Goal: Task Accomplishment & Management: Manage account settings

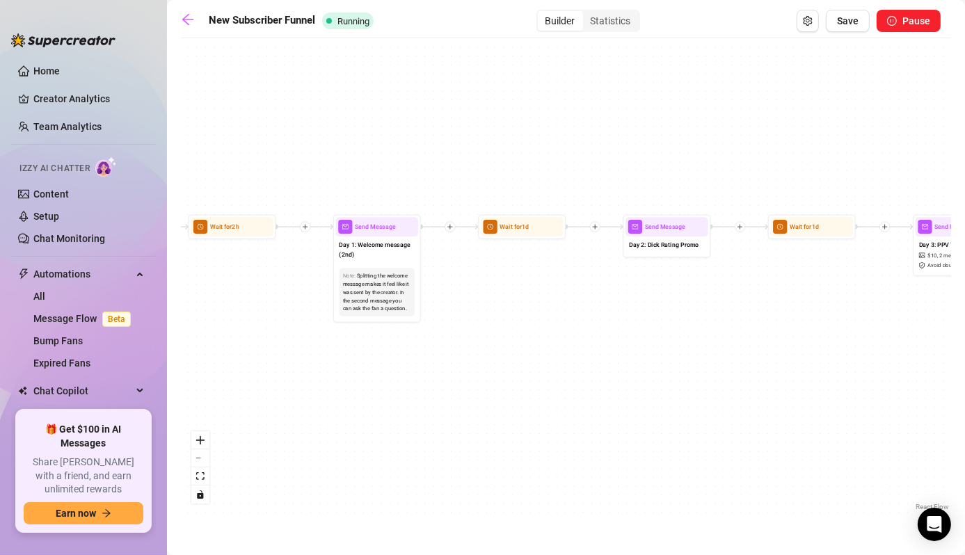
drag, startPoint x: 476, startPoint y: 358, endPoint x: 739, endPoint y: 354, distance: 262.9
click at [739, 354] on div "Wait for 3d Send Message Day 17 — Custom Content Promo Wait for 2d Send Message…" at bounding box center [566, 279] width 770 height 469
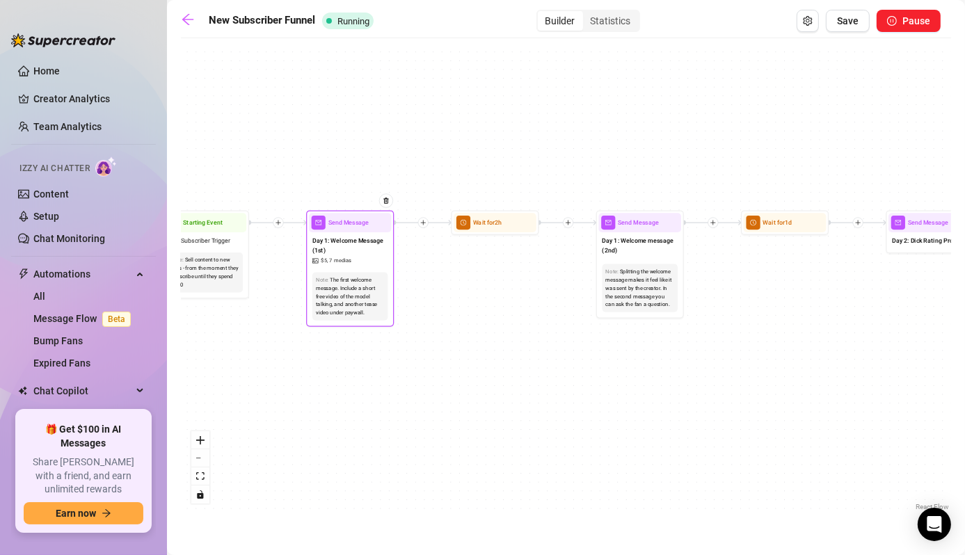
click at [332, 266] on div "Day 1: Welcome Message (1st) $ 5 , 7 medias" at bounding box center [350, 250] width 83 height 36
type textarea "Welcome to my OnlyFans, babe 💕 Thanks so much for subscribing and supporting me…"
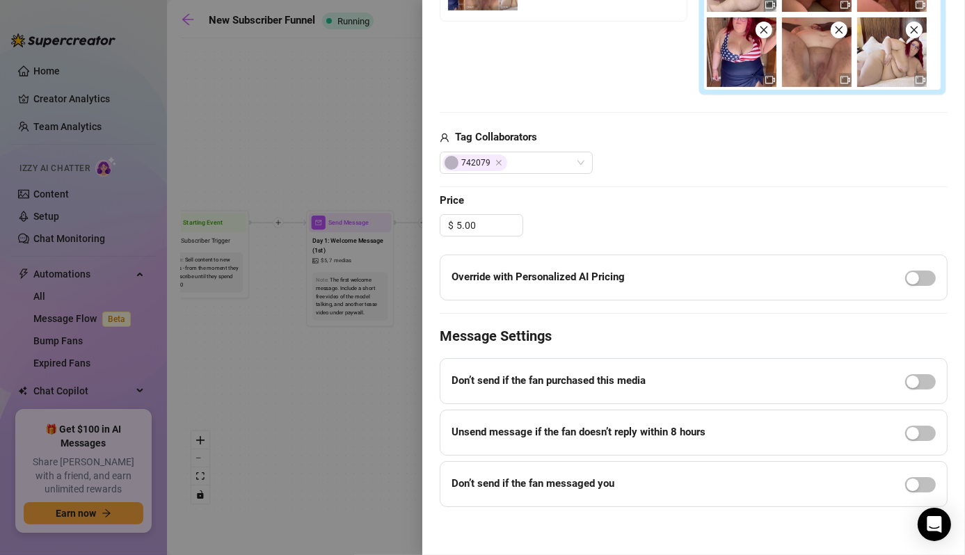
scroll to position [611, 0]
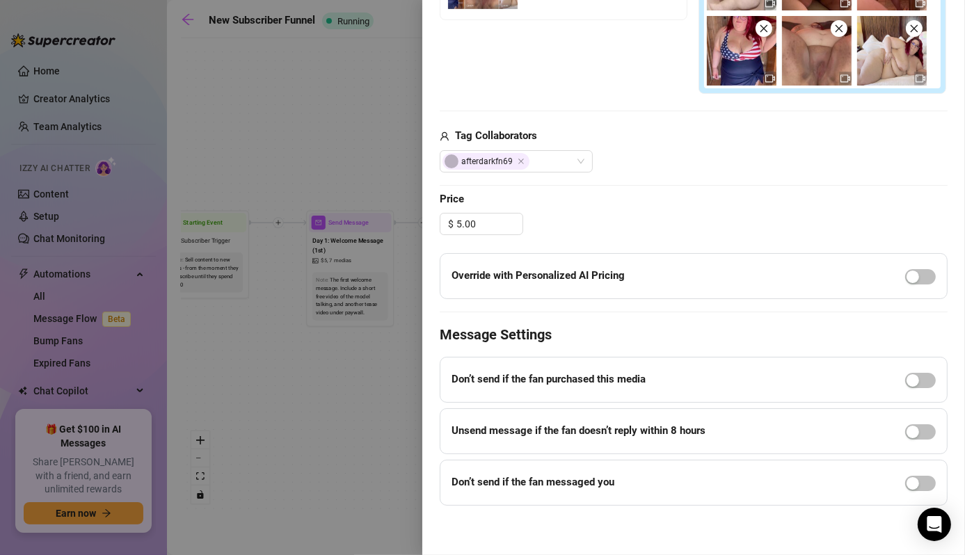
click at [347, 452] on div at bounding box center [482, 277] width 965 height 555
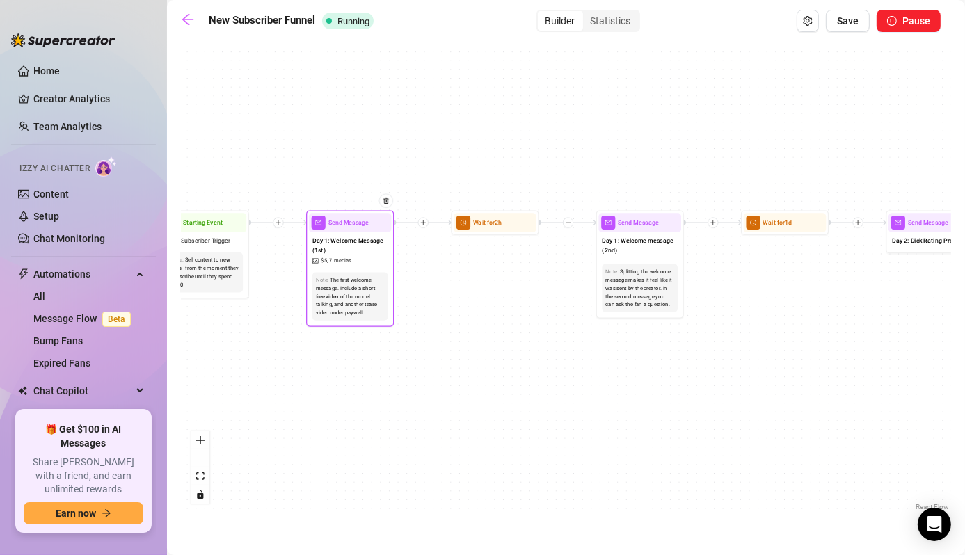
click at [346, 300] on div "The first welcome message. Include a short free video of the model talking, and…" at bounding box center [350, 295] width 68 height 41
click at [360, 258] on div "Day 1: Welcome Message (1st) $ 5 , 7 medias" at bounding box center [350, 250] width 83 height 36
type textarea "Welcome to my OnlyFans, babe 💕 Thanks so much for subscribing and supporting me…"
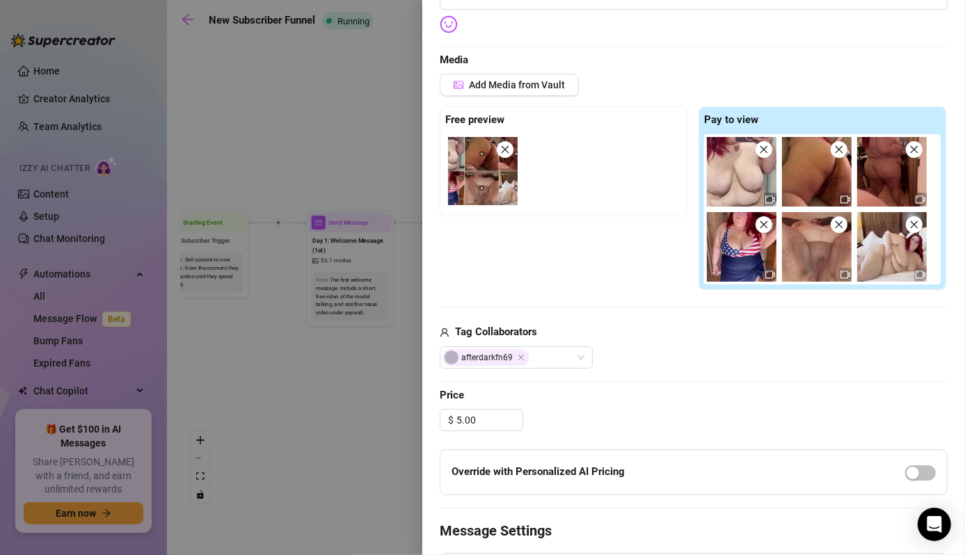
scroll to position [418, 0]
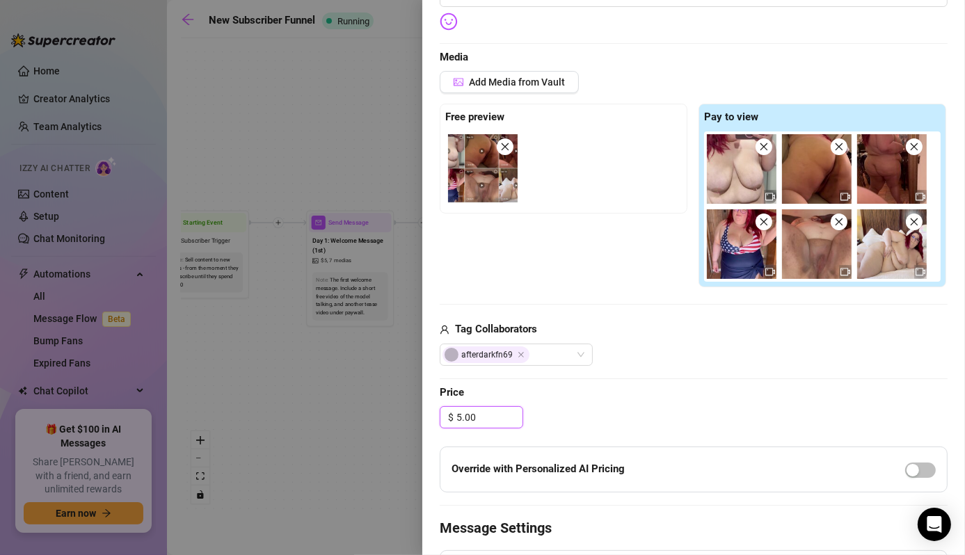
drag, startPoint x: 490, startPoint y: 414, endPoint x: 366, endPoint y: 408, distance: 123.9
click at [366, 408] on div "Event settings Send Message Cancel Save Edit Message General Settings 126 Sent …" at bounding box center [482, 277] width 965 height 555
type input "10.00"
click at [649, 378] on div "Edit your message Message Title Day 1: Welcome Message (1st) Text Put {name} in…" at bounding box center [693, 203] width 508 height 992
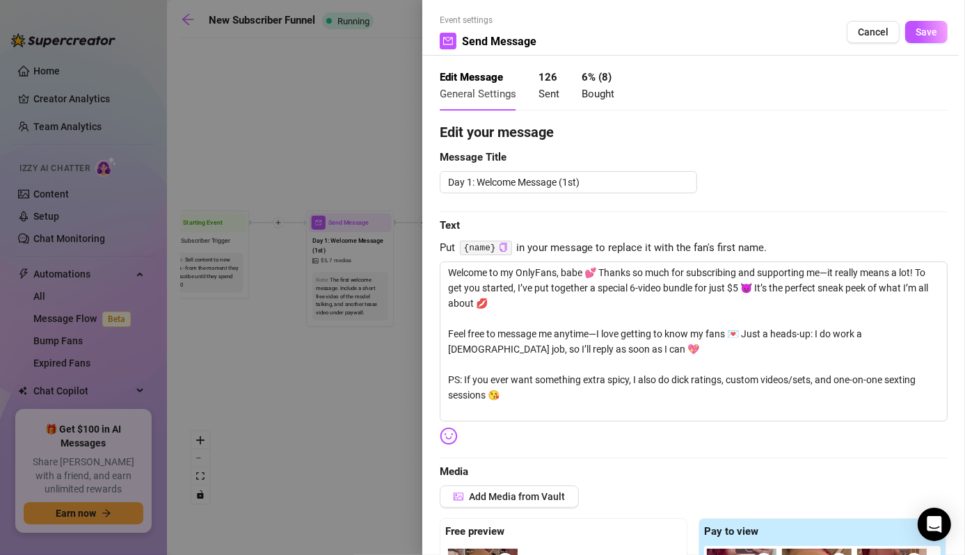
scroll to position [0, 0]
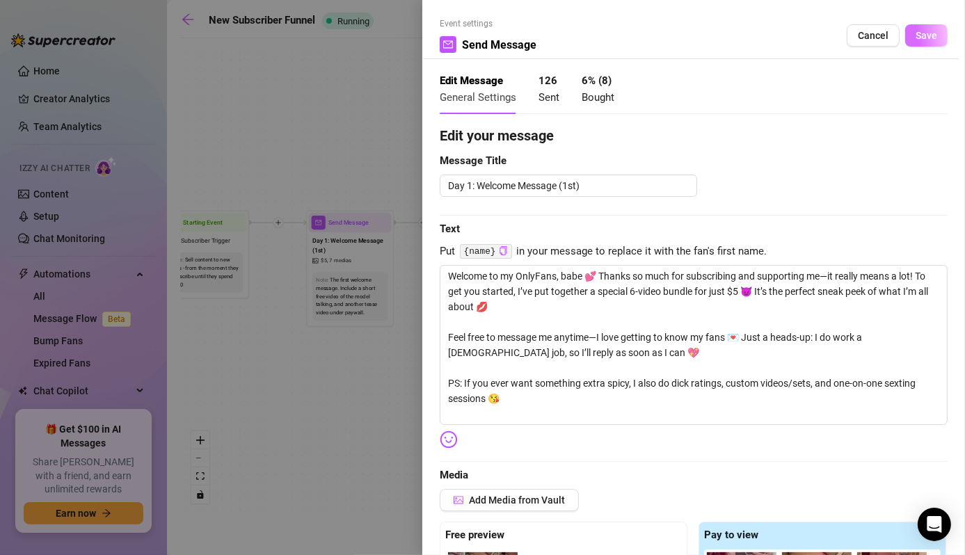
click at [915, 38] on span "Save" at bounding box center [926, 35] width 22 height 11
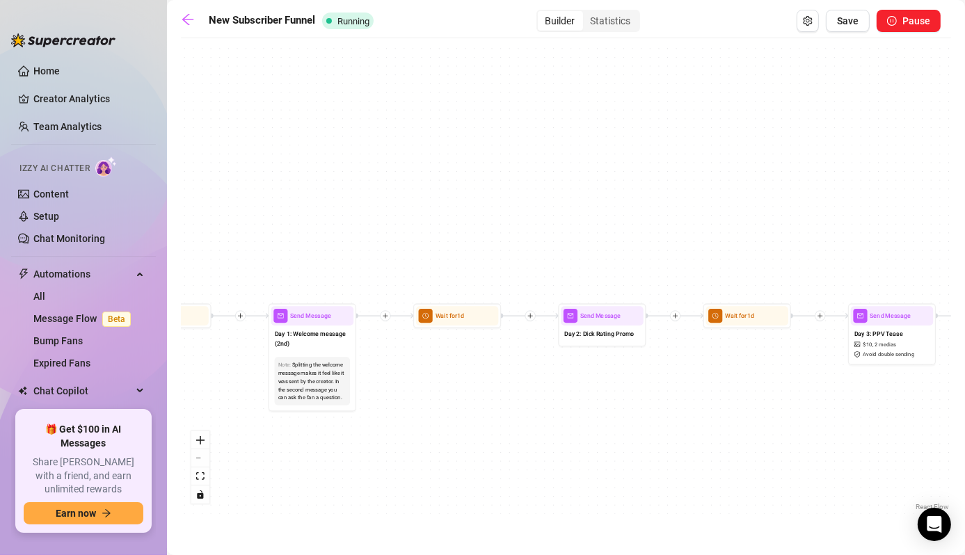
drag, startPoint x: 750, startPoint y: 348, endPoint x: 401, endPoint y: 438, distance: 359.9
click at [401, 438] on div "Wait for 3d Send Message Day 17 — Custom Content Promo Wait for 2d Send Message…" at bounding box center [566, 279] width 770 height 469
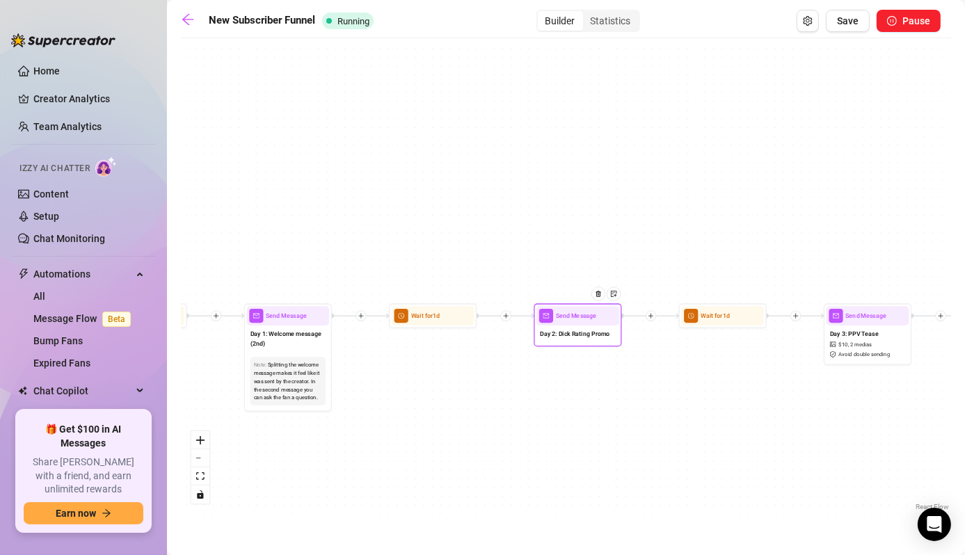
click at [555, 325] on div "Day 2: Dick Rating Promo" at bounding box center [577, 334] width 83 height 19
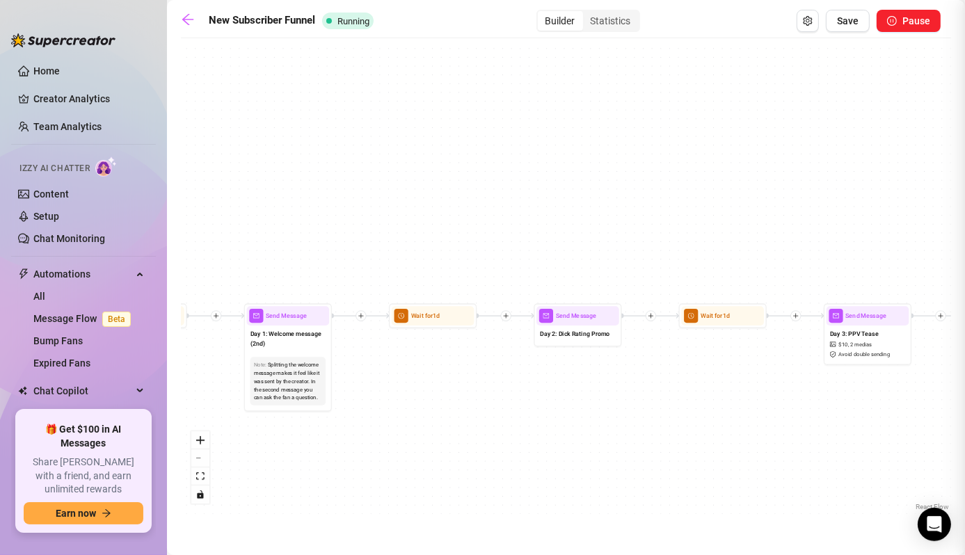
type textarea "Alright babe, let’s see what you’re working with 👀 👉 Text rating: $8 — I’ll giv…"
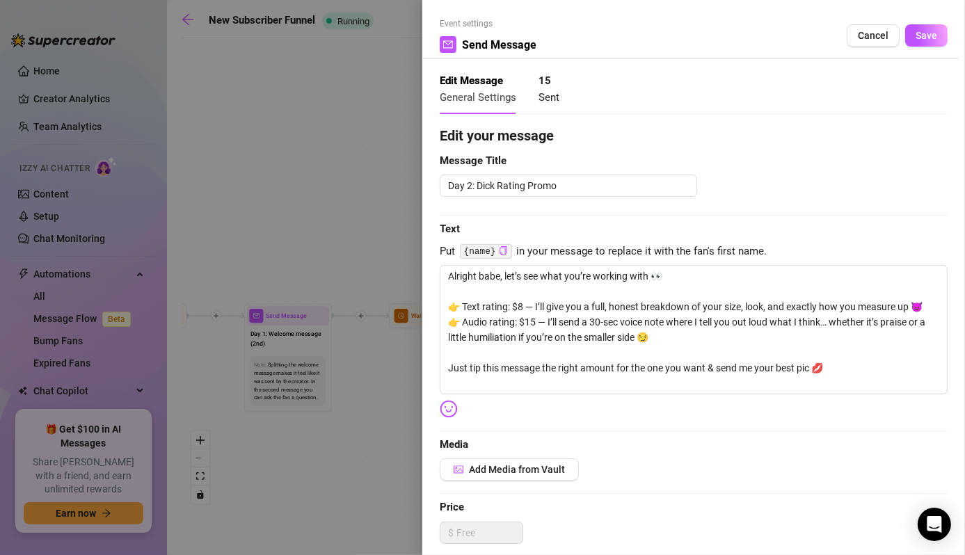
click at [360, 465] on div at bounding box center [482, 277] width 965 height 555
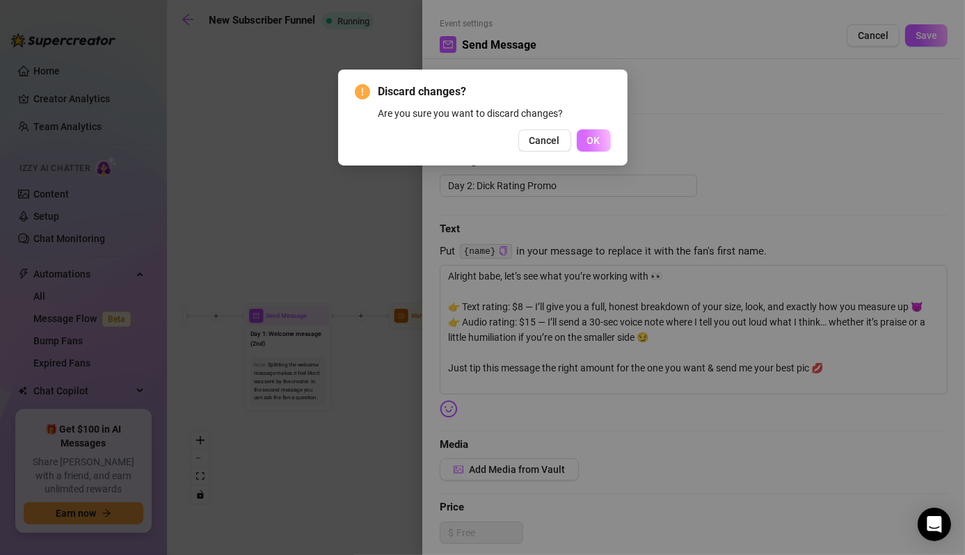
click at [608, 145] on button "OK" at bounding box center [593, 140] width 34 height 22
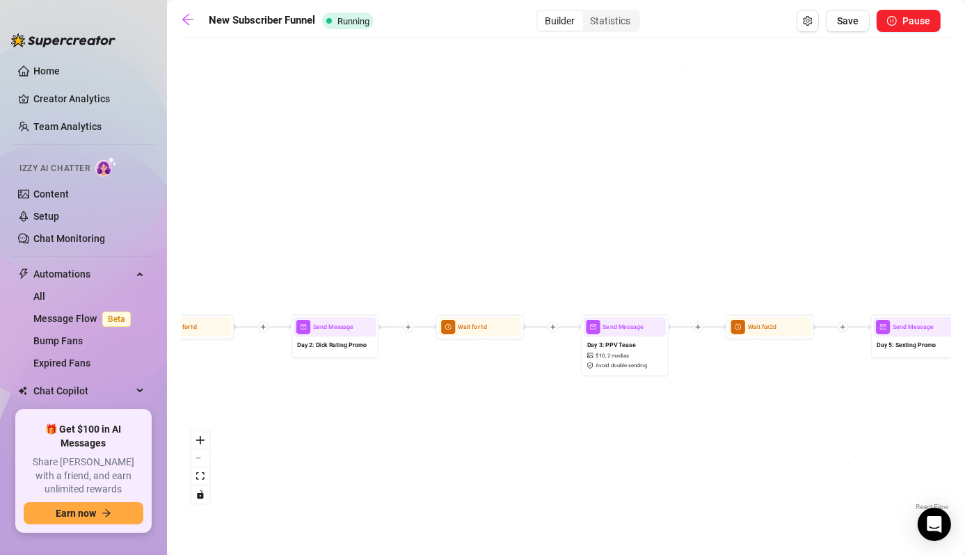
drag, startPoint x: 611, startPoint y: 403, endPoint x: 397, endPoint y: 406, distance: 214.2
click at [368, 414] on div "Wait for 3d Send Message Day 17 — Custom Content Promo Wait for 2d Send Message…" at bounding box center [566, 279] width 770 height 469
click at [624, 351] on span "2 medias" at bounding box center [617, 355] width 22 height 8
type textarea "I couldn’t wait to show you this one 😈 I slipped into a tiny red two-piece just…"
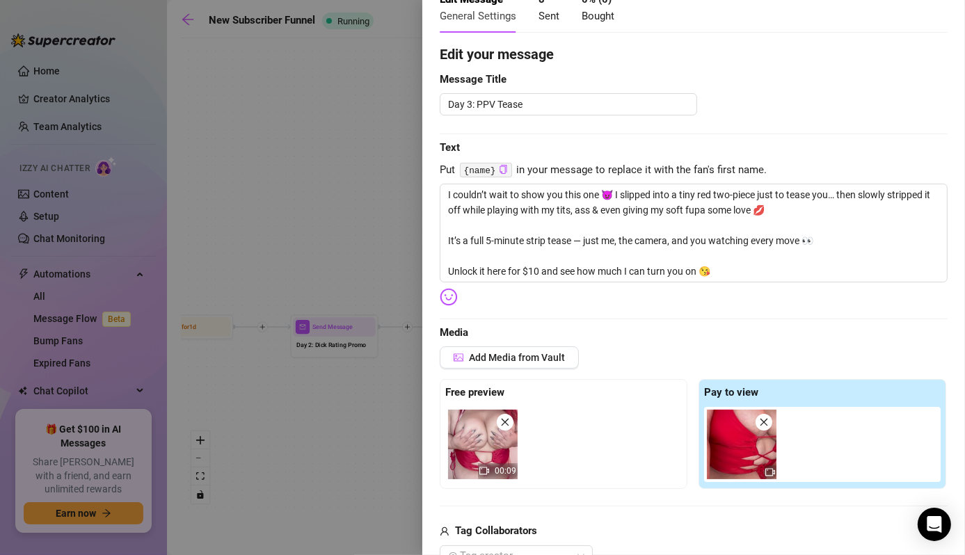
scroll to position [81, 0]
click at [507, 358] on span "Add Media from Vault" at bounding box center [517, 358] width 96 height 11
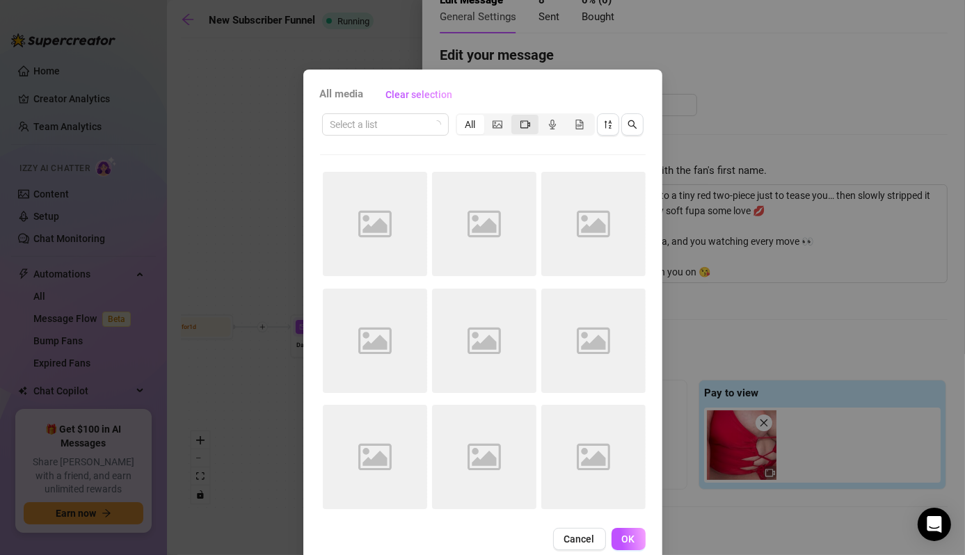
click at [522, 121] on icon "video-camera" at bounding box center [525, 125] width 10 height 10
click at [515, 117] on input "segmented control" at bounding box center [515, 117] width 0 height 0
click at [423, 127] on span at bounding box center [385, 124] width 110 height 21
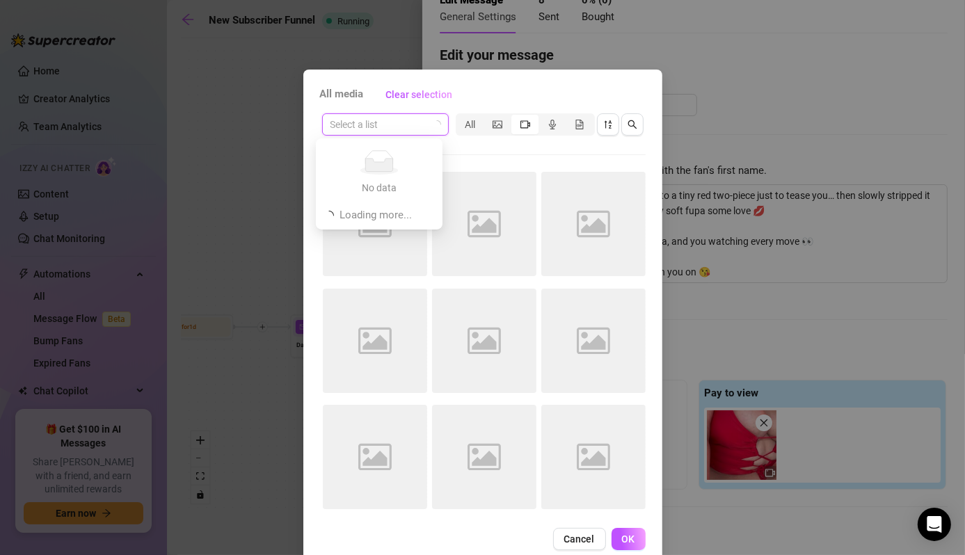
click at [404, 129] on input "search" at bounding box center [378, 124] width 97 height 21
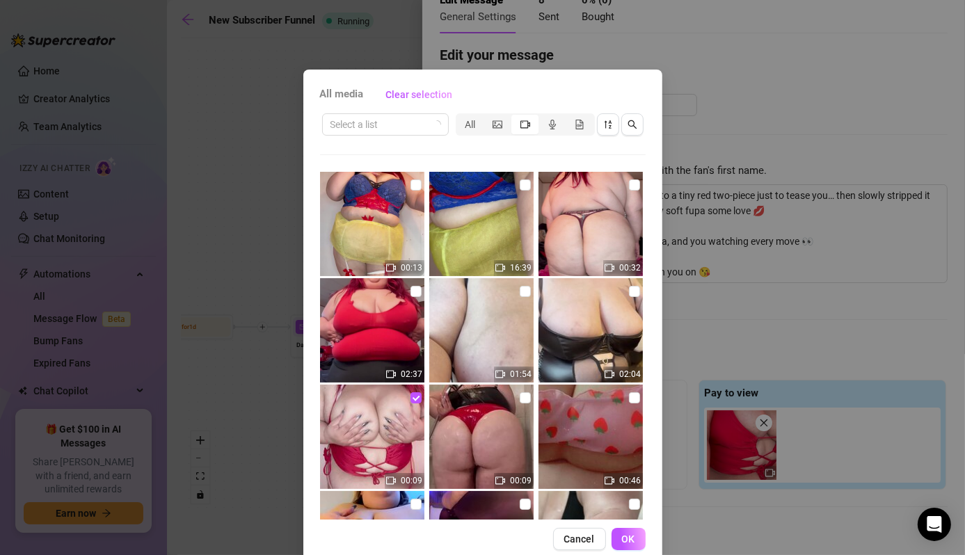
drag, startPoint x: 271, startPoint y: 165, endPoint x: 248, endPoint y: 181, distance: 28.0
click at [248, 181] on div "All media Clear selection Select a list All 00:13 16:39 00:32 02:37 01:54 02:04…" at bounding box center [482, 277] width 965 height 555
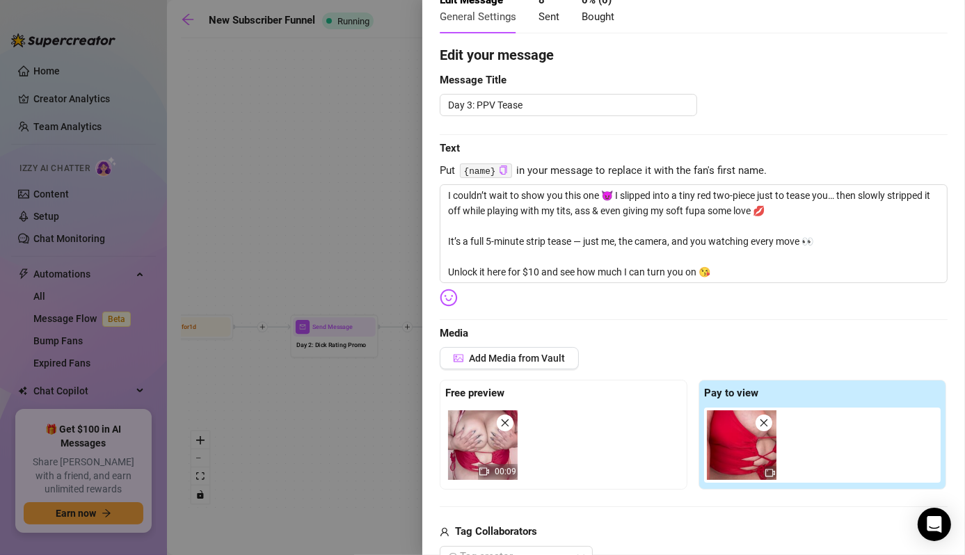
click at [529, 371] on div "Add Media from Vault" at bounding box center [693, 363] width 508 height 33
click at [520, 360] on span "Add Media from Vault" at bounding box center [517, 358] width 96 height 11
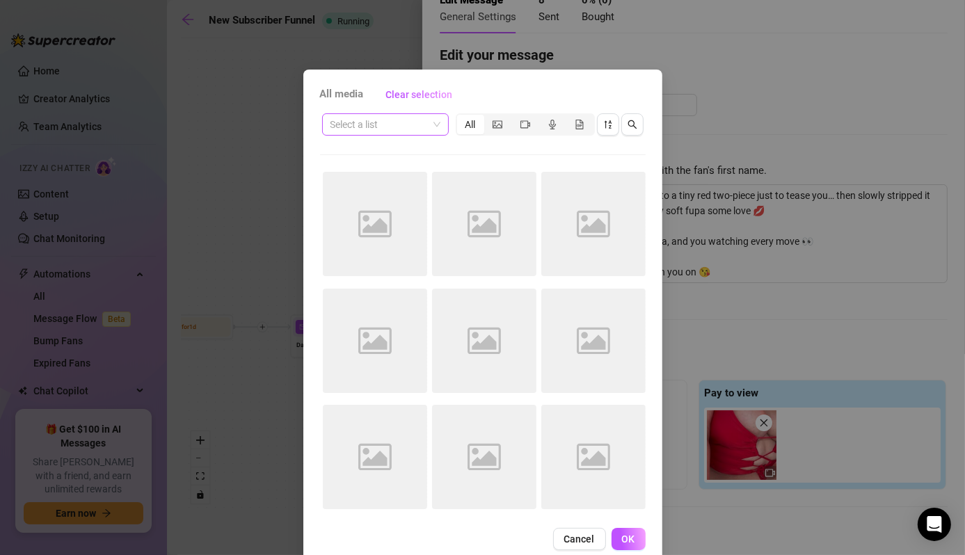
click at [401, 119] on input "search" at bounding box center [378, 124] width 97 height 21
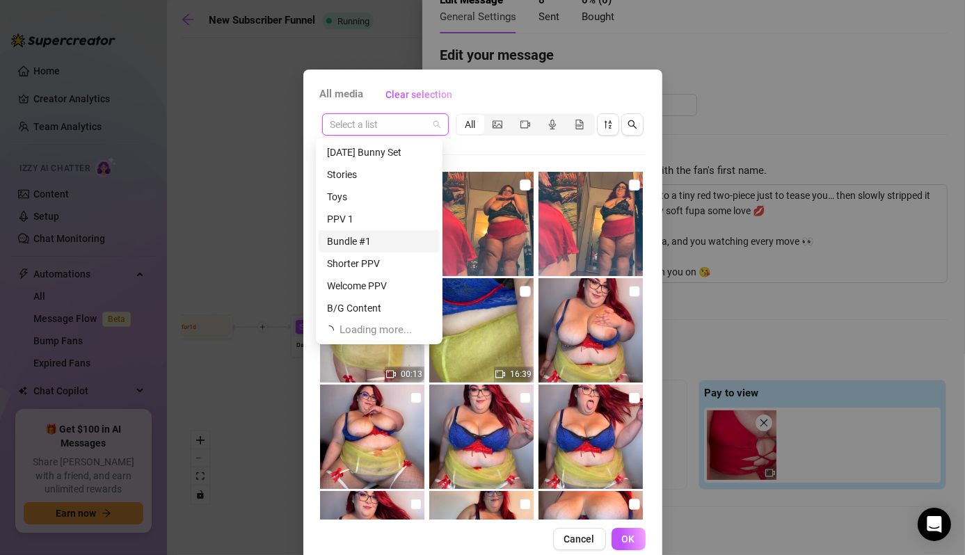
scroll to position [45, 0]
click at [366, 228] on div "Shorter PPV" at bounding box center [378, 219] width 121 height 22
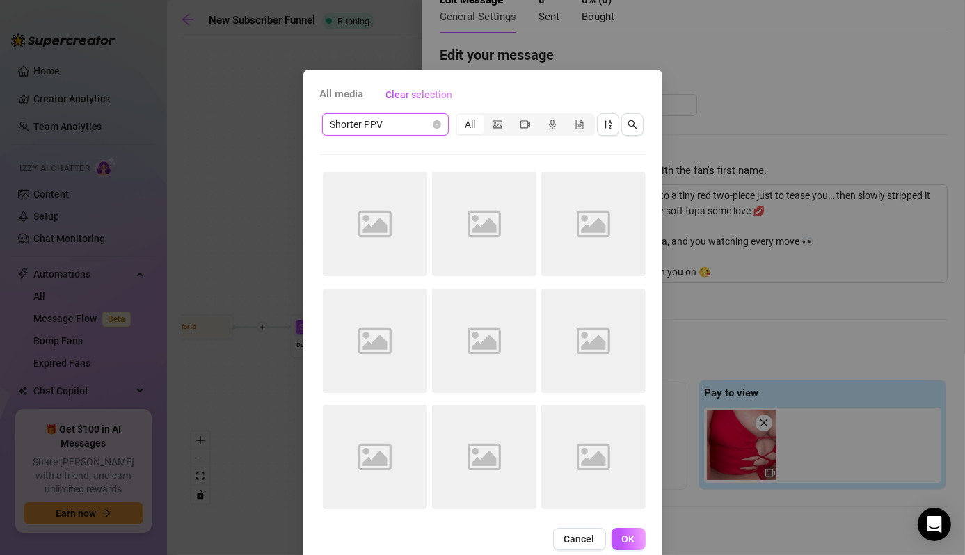
click at [414, 132] on span "Shorter PPV" at bounding box center [385, 124] width 110 height 21
click at [510, 153] on div "Shorter PPV All Image placeholder Image placeholder Image placeholder Image pla…" at bounding box center [482, 315] width 325 height 408
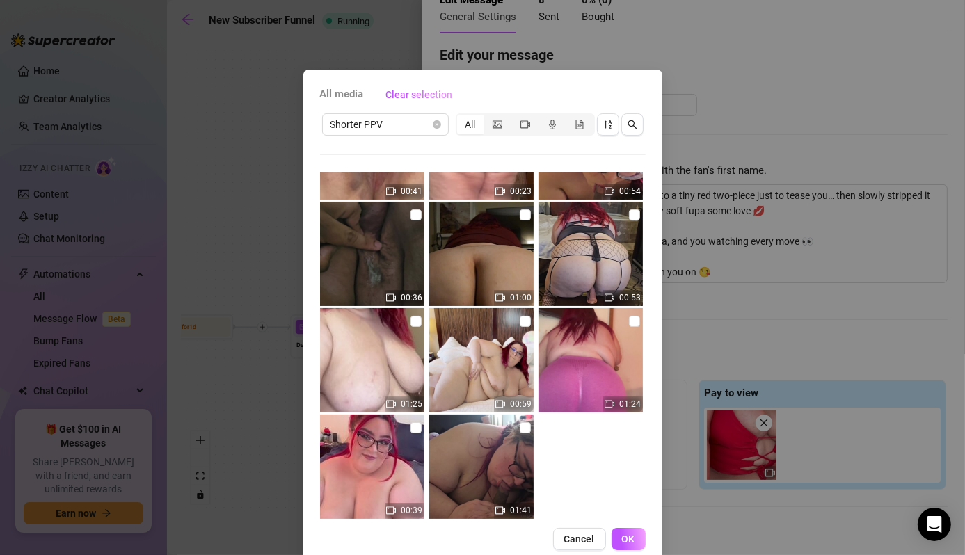
scroll to position [312, 0]
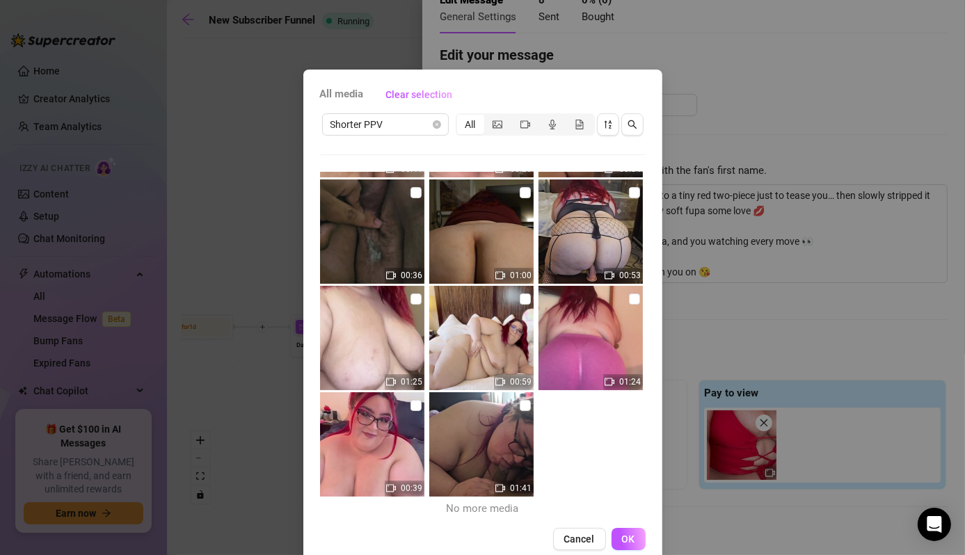
click at [702, 125] on div "All media Clear selection Shorter PPV All 01:11 00:35 00:26 01:21 01:10 00:53 0…" at bounding box center [482, 277] width 965 height 555
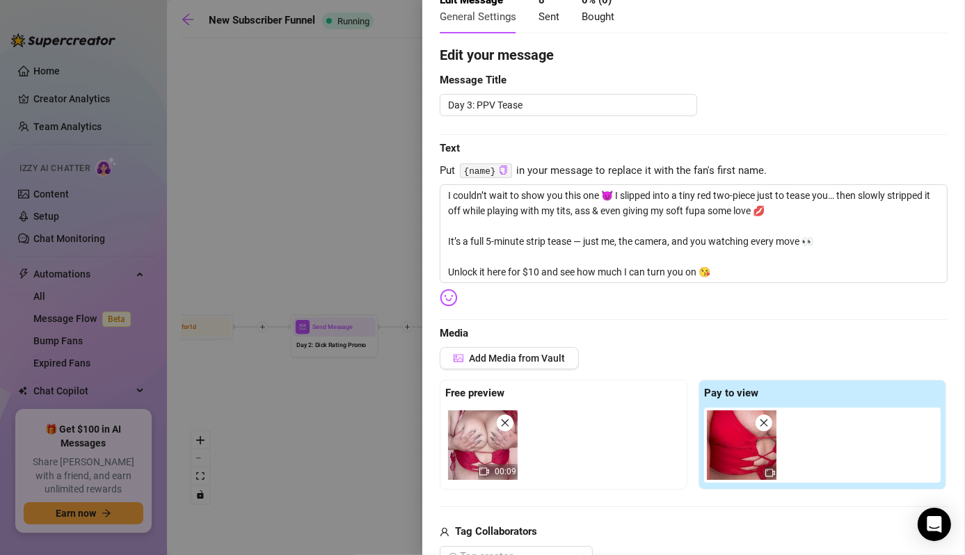
scroll to position [0, 0]
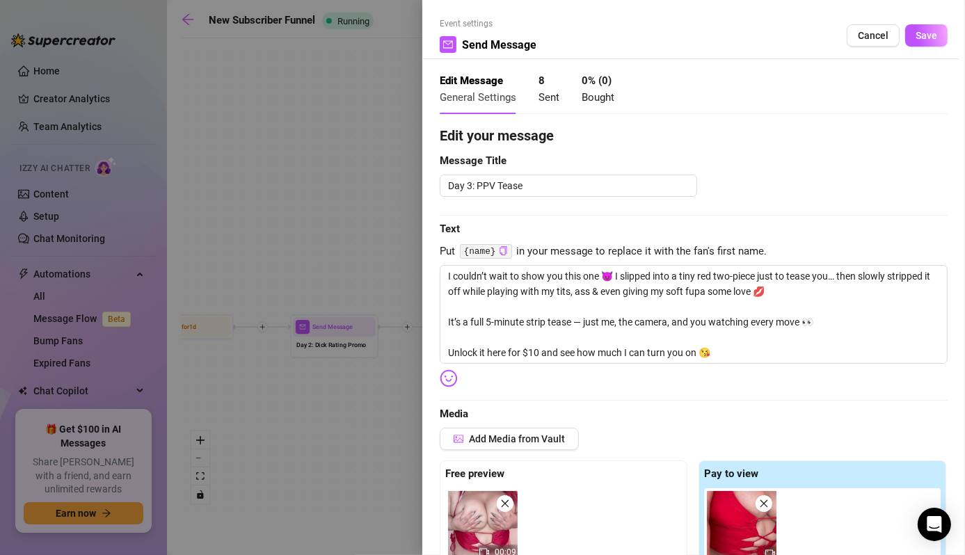
click at [355, 241] on div at bounding box center [482, 277] width 965 height 555
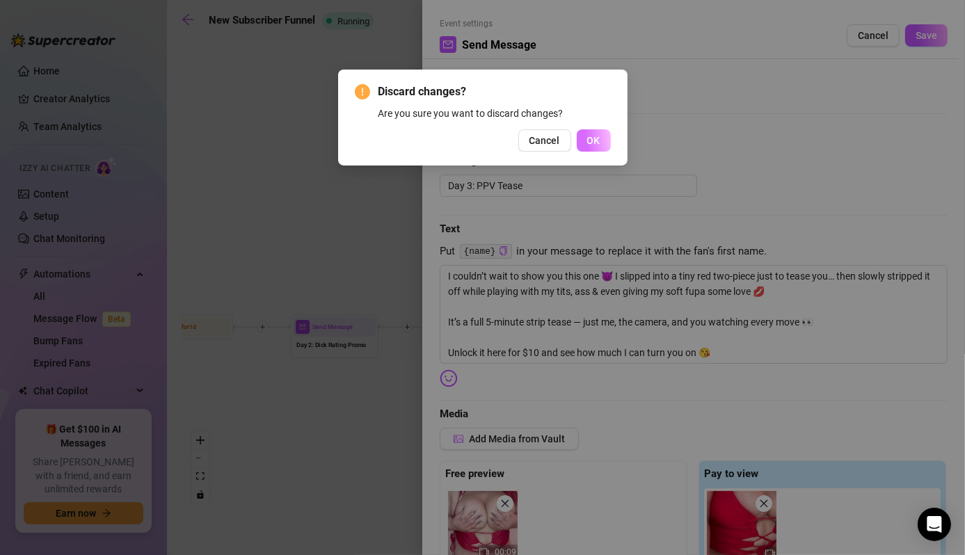
click at [597, 140] on span "OK" at bounding box center [593, 140] width 13 height 11
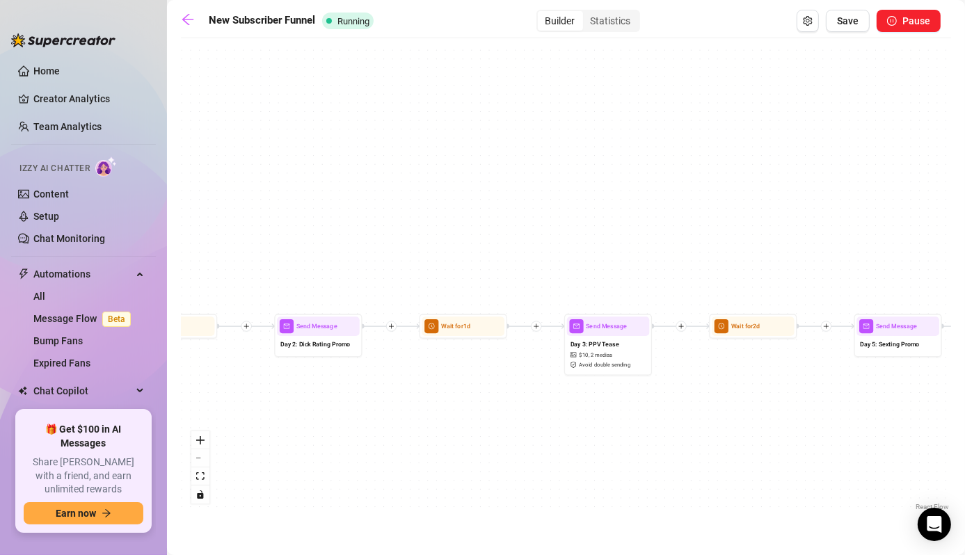
drag, startPoint x: 592, startPoint y: 252, endPoint x: 401, endPoint y: 217, distance: 194.5
click at [401, 217] on div "Wait for 3d Send Message Day 17 — Custom Content Promo Wait for 2d Send Message…" at bounding box center [566, 279] width 770 height 469
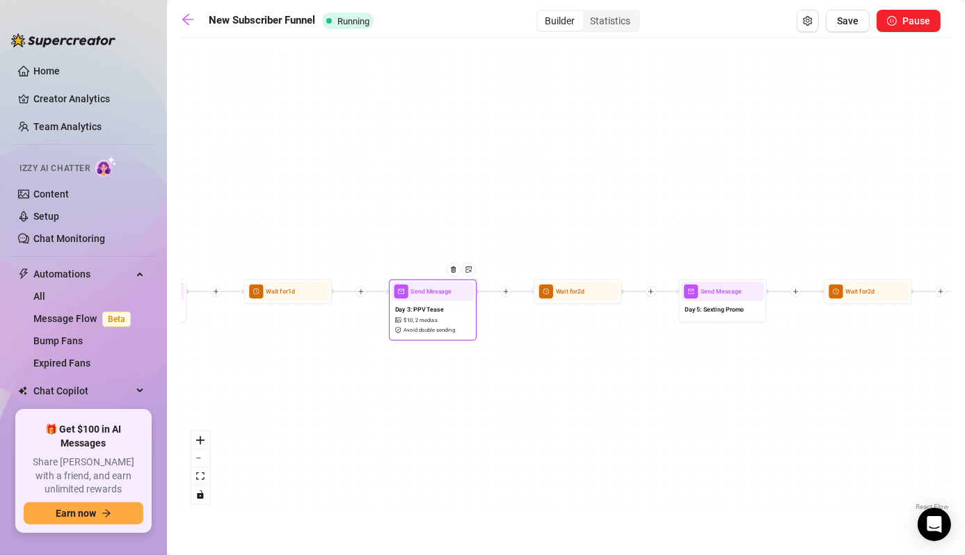
click at [401, 330] on icon "safety-certificate" at bounding box center [398, 330] width 6 height 6
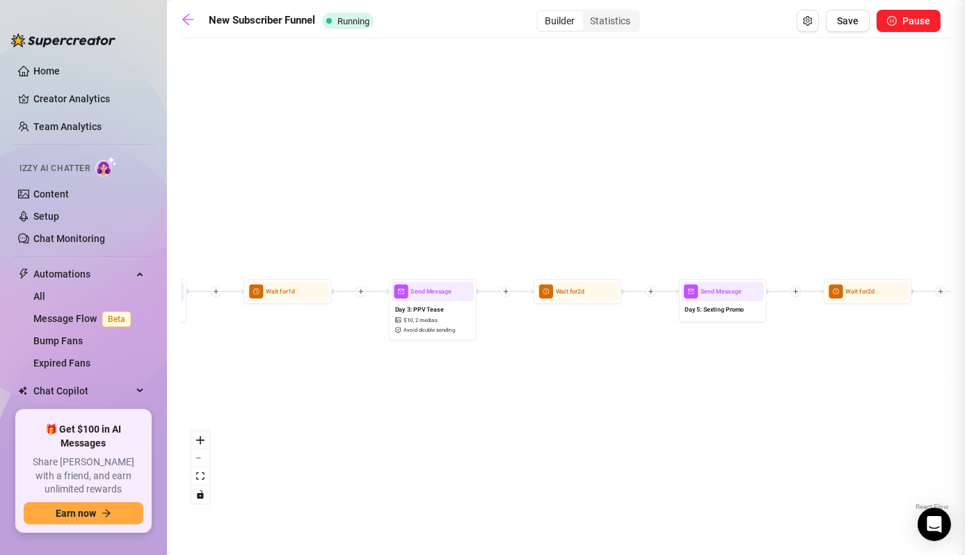
type textarea "I couldn’t wait to show you this one 😈 I slipped into a tiny red two-piece just…"
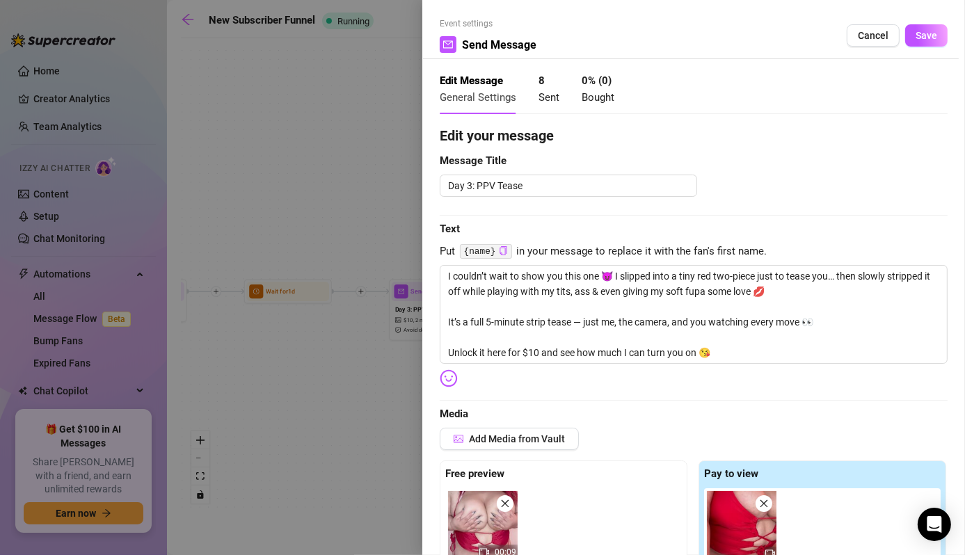
click at [411, 511] on div at bounding box center [482, 277] width 965 height 555
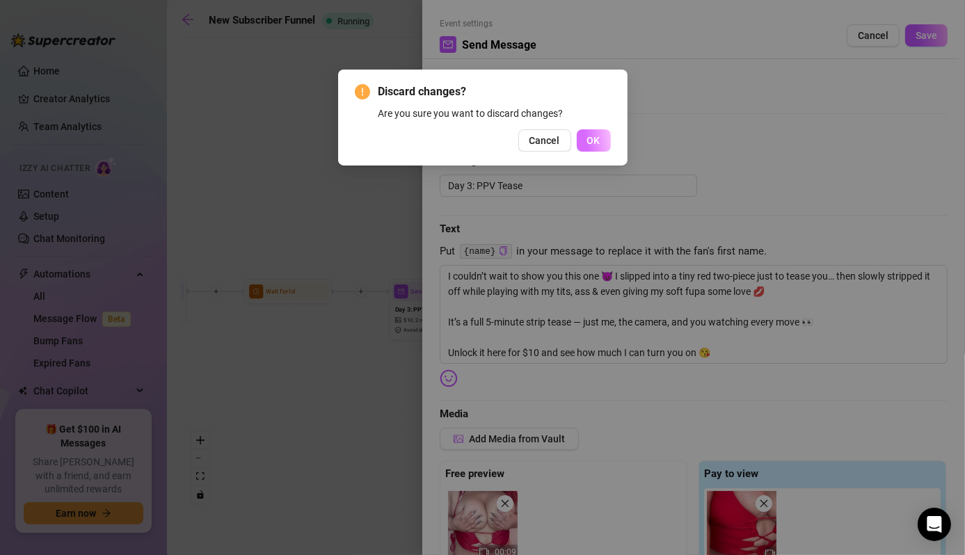
click at [600, 146] on button "OK" at bounding box center [593, 140] width 34 height 22
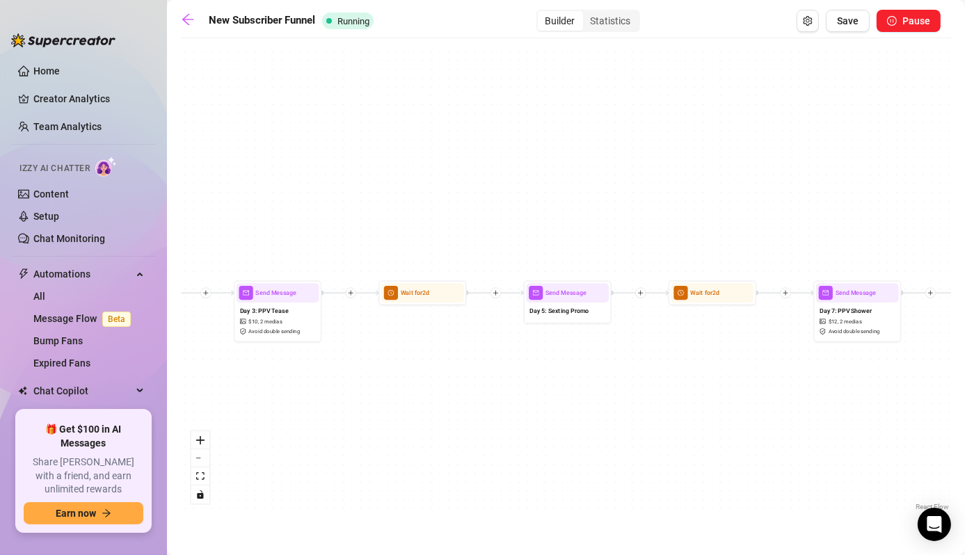
drag, startPoint x: 567, startPoint y: 203, endPoint x: 258, endPoint y: 215, distance: 309.7
click at [258, 215] on div "Wait for 3d Send Message Day 17 — Custom Content Promo Wait for 2d Send Message…" at bounding box center [566, 279] width 770 height 469
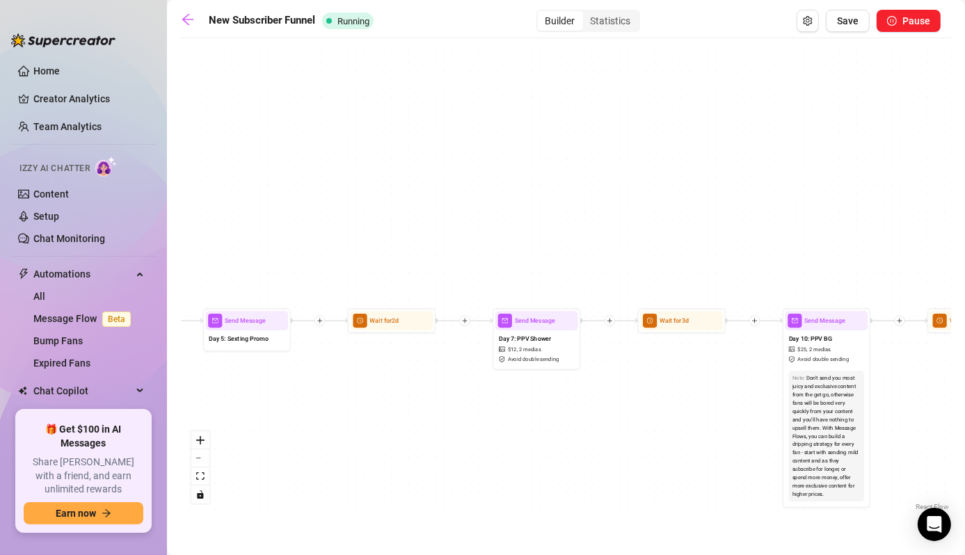
drag, startPoint x: 468, startPoint y: 261, endPoint x: 304, endPoint y: 266, distance: 164.2
click at [304, 266] on div "Wait for 3d Send Message Day 17 — Custom Content Promo Wait for 2d Send Message…" at bounding box center [566, 279] width 770 height 469
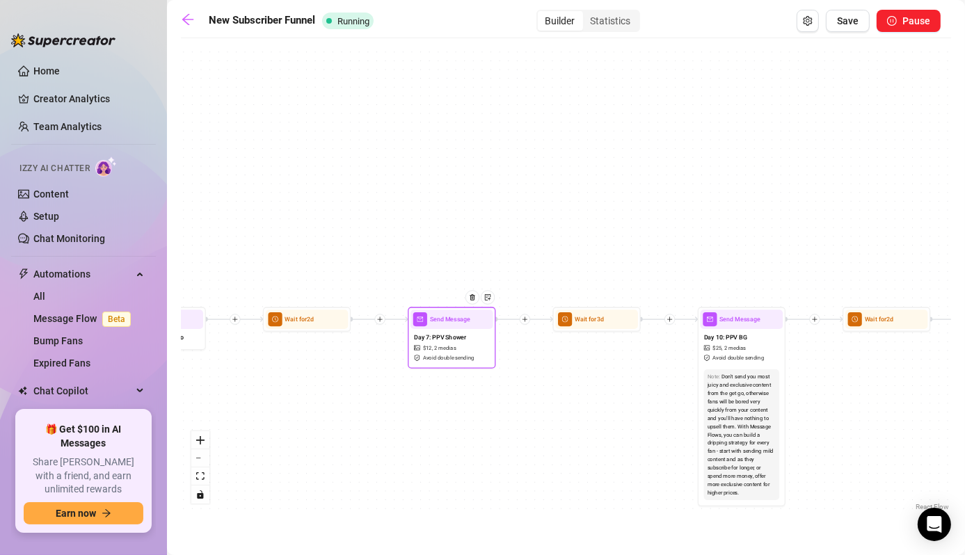
click at [452, 329] on div "Day 7: PPV Shower $ 12 , 2 medias Avoid double sending" at bounding box center [451, 347] width 83 height 37
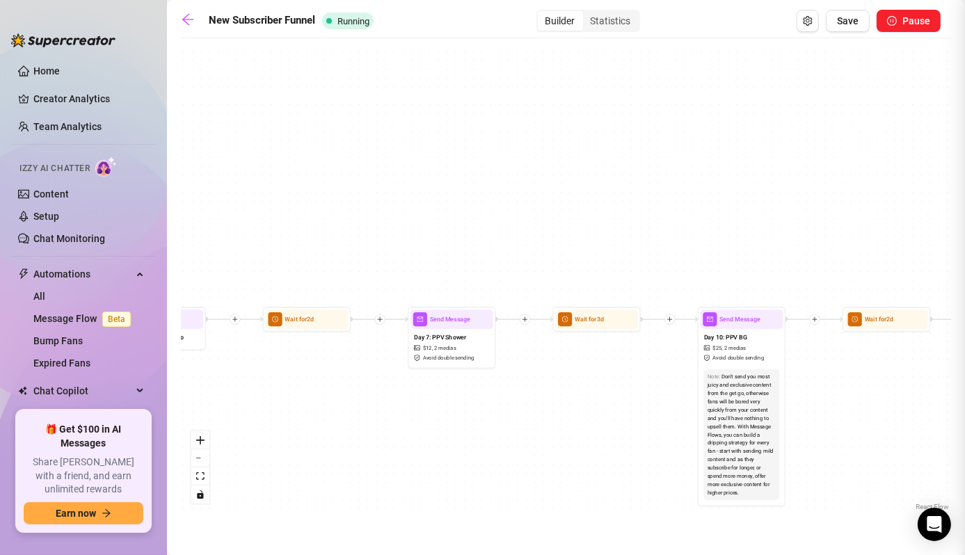
type textarea "Step into the shower with me… clothes clinging before I slide them off. Every c…"
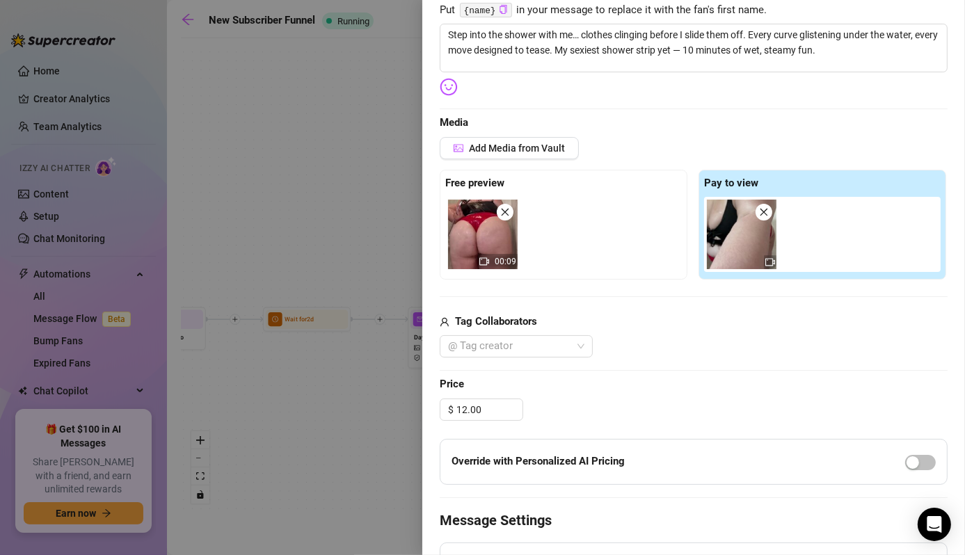
scroll to position [243, 0]
click at [465, 406] on input "12.00" at bounding box center [489, 408] width 66 height 21
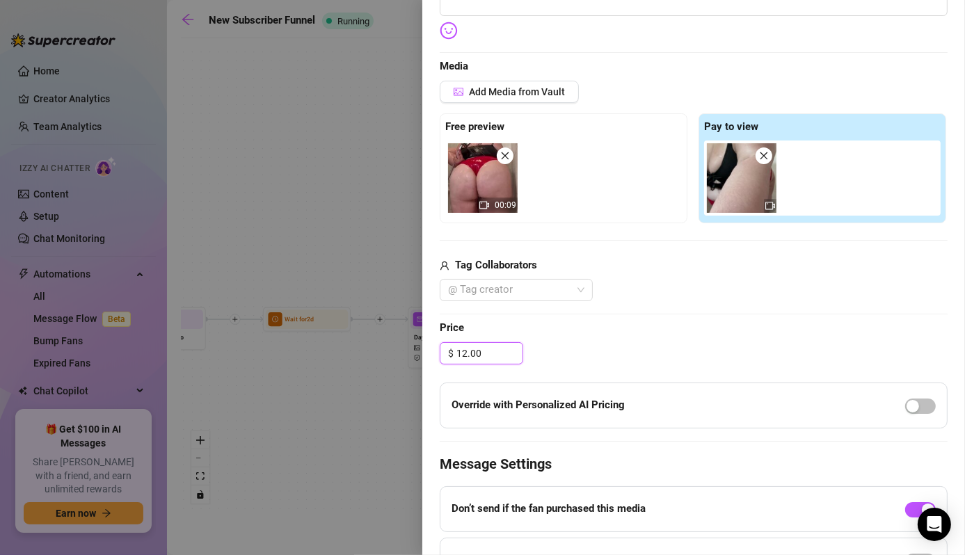
scroll to position [298, 0]
click at [197, 221] on div at bounding box center [482, 277] width 965 height 555
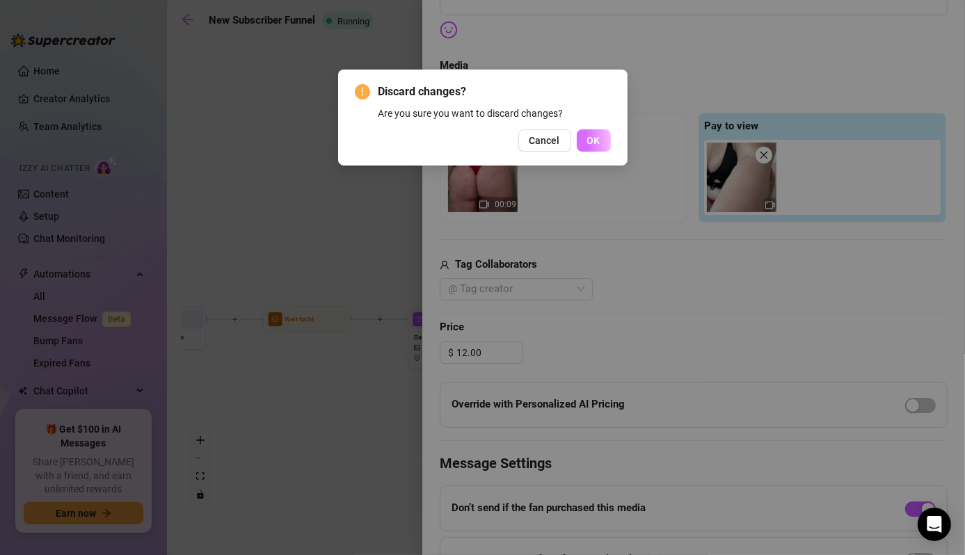
click at [610, 143] on button "OK" at bounding box center [593, 140] width 34 height 22
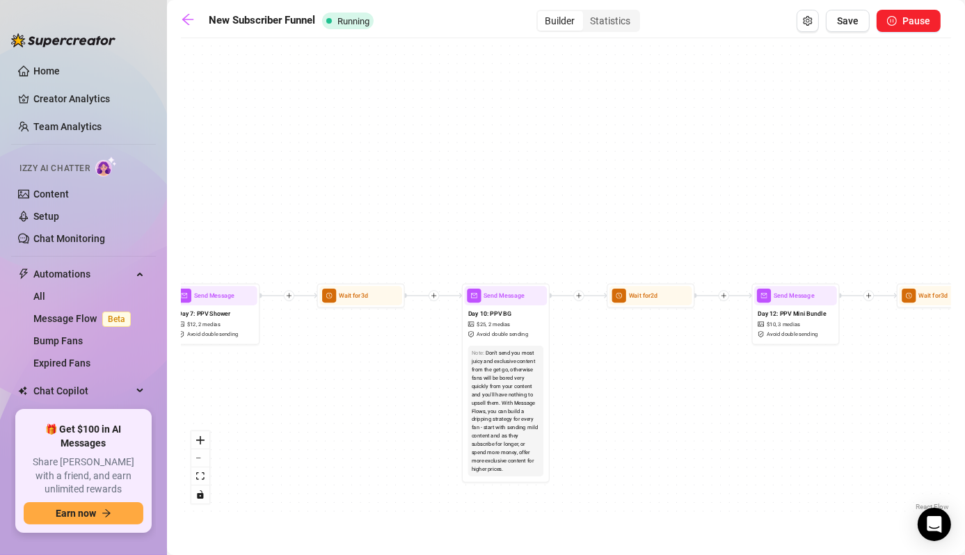
drag, startPoint x: 719, startPoint y: 260, endPoint x: 480, endPoint y: 235, distance: 240.5
click at [480, 235] on div "Wait for 3d Send Message Day 17 — Custom Content Promo Wait for 2d Send Message…" at bounding box center [566, 279] width 770 height 469
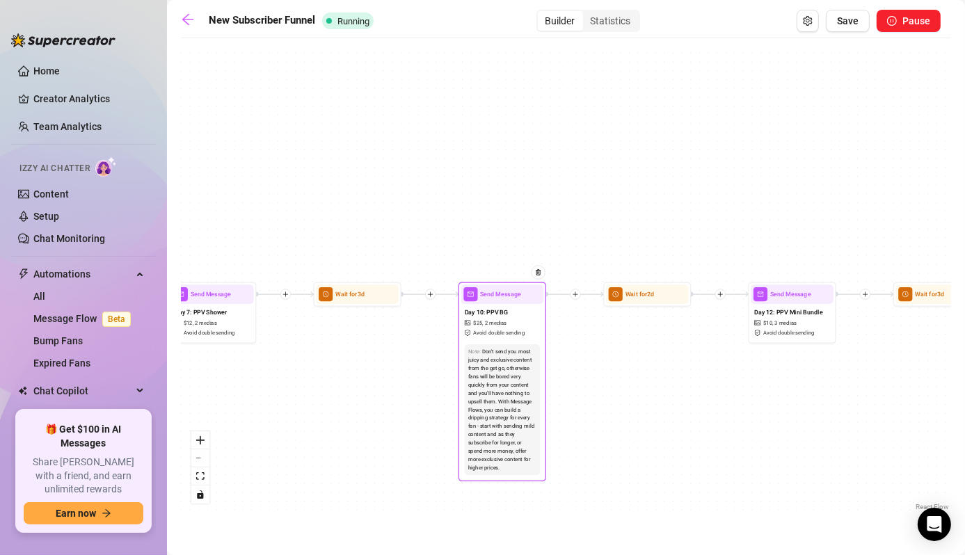
click at [472, 321] on div "$ 25 , 2 medias" at bounding box center [486, 322] width 42 height 8
type textarea "Spontaneous B/G vid—I was already naked and taking pictures, so why not let him…"
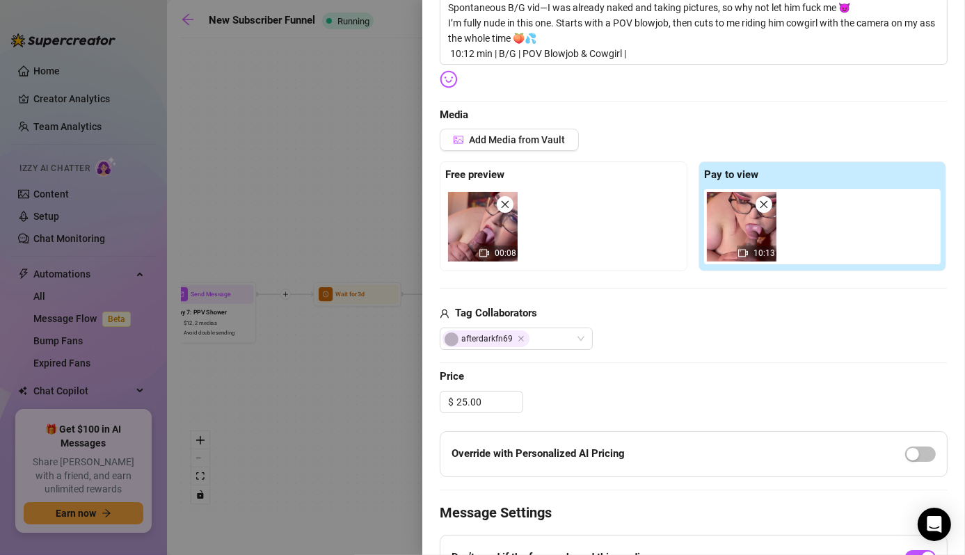
scroll to position [271, 0]
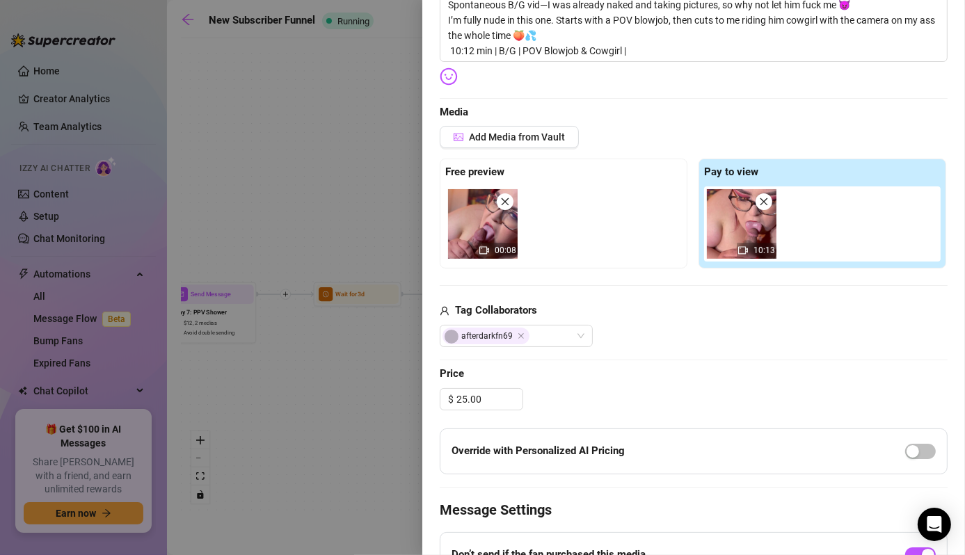
click at [339, 427] on div at bounding box center [482, 277] width 965 height 555
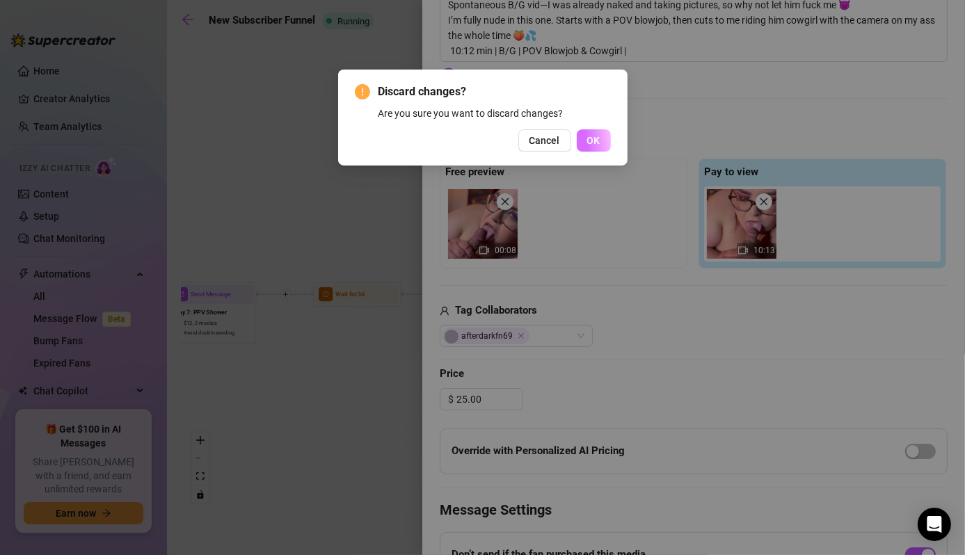
click at [597, 145] on span "OK" at bounding box center [593, 140] width 13 height 11
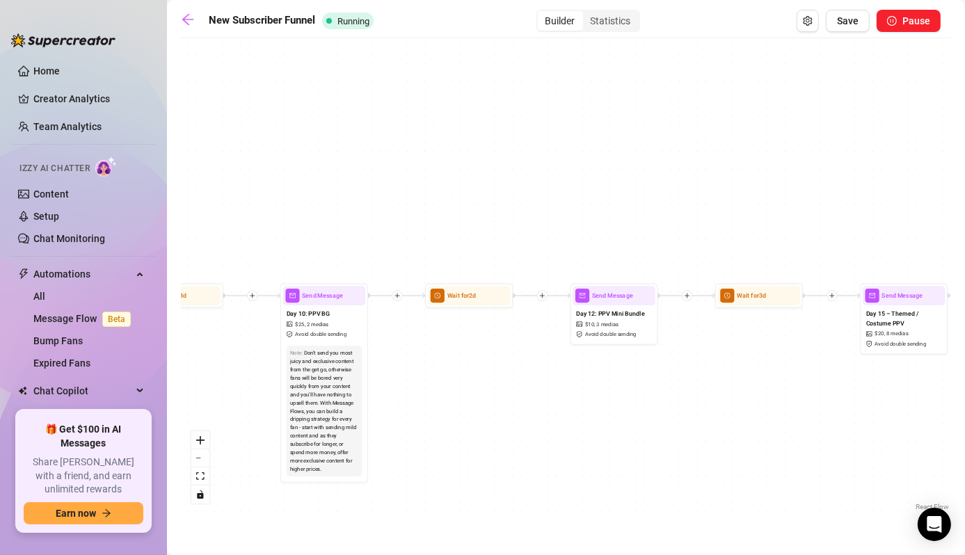
drag, startPoint x: 607, startPoint y: 176, endPoint x: 389, endPoint y: 191, distance: 218.8
click at [387, 189] on div "Wait for 3d Send Message Day 17 — Custom Content Promo Wait for 2d Send Message…" at bounding box center [566, 279] width 770 height 469
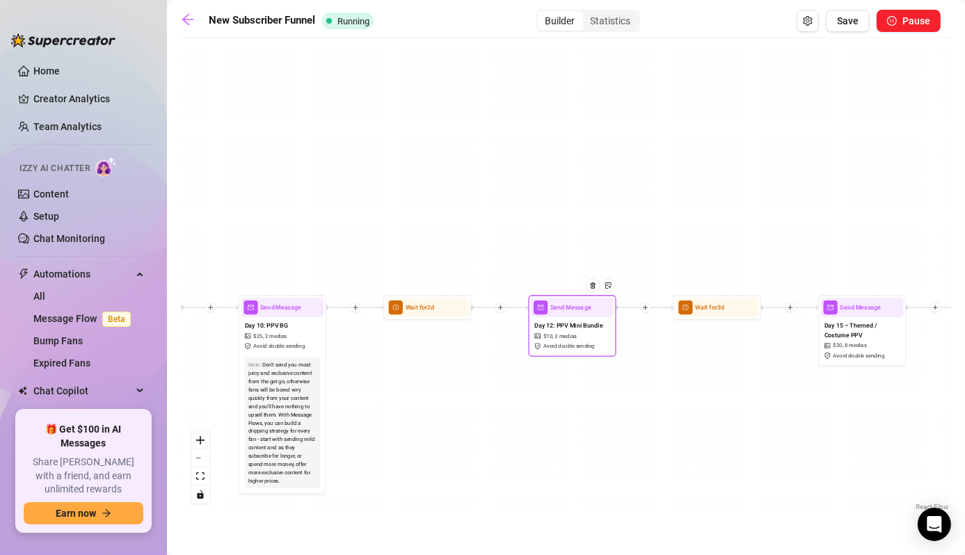
click at [602, 306] on div at bounding box center [596, 292] width 38 height 45
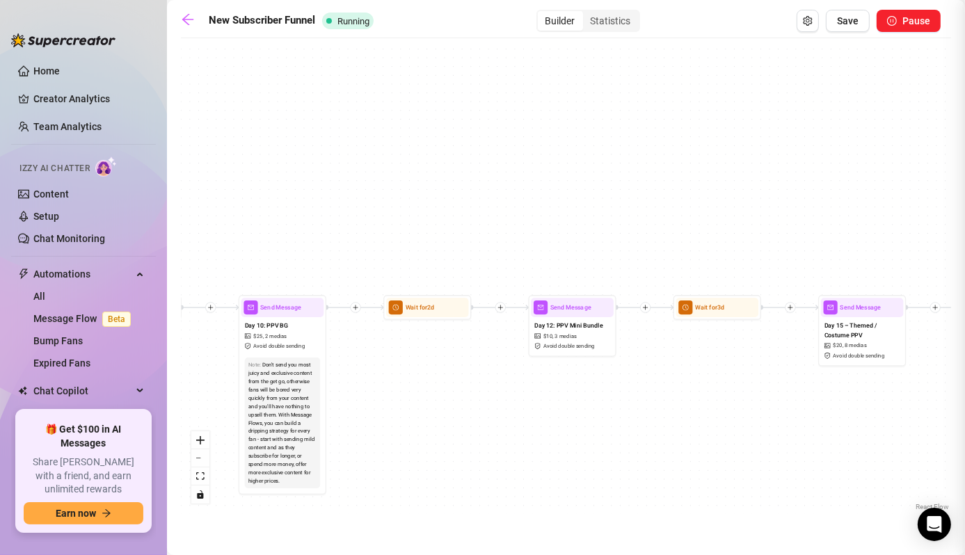
type textarea "Mini Bundle – $10 😏 A special set of naughty videos you haven’t seen yet: 💋 Try…"
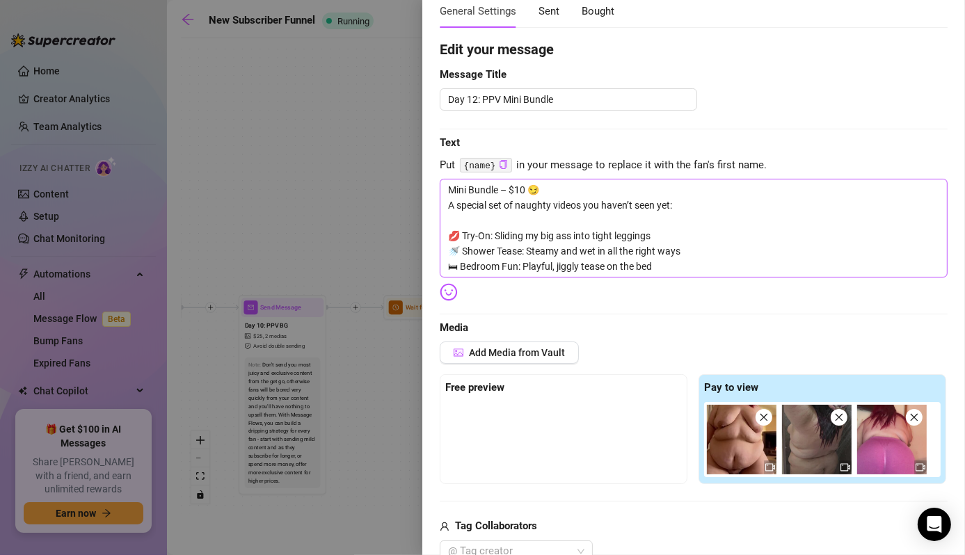
scroll to position [85, 0]
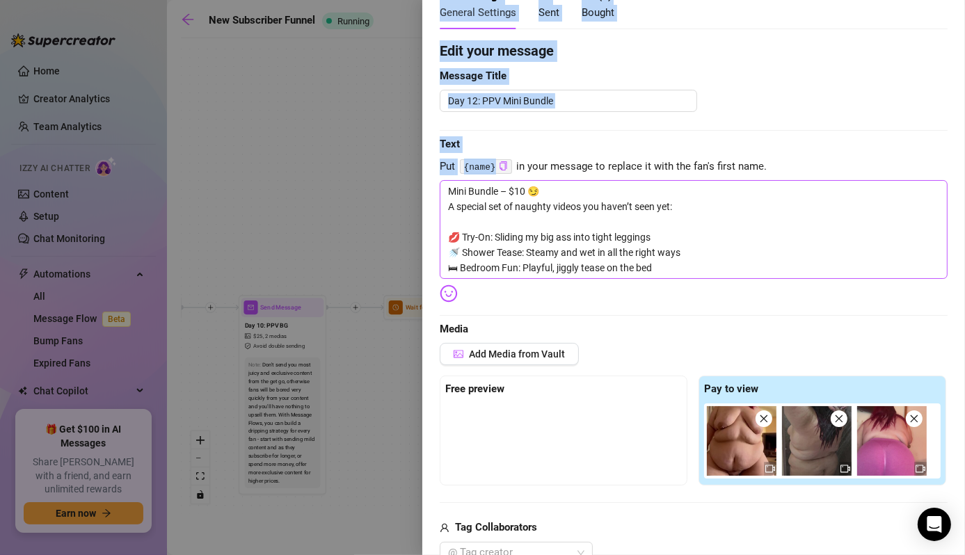
drag, startPoint x: 360, startPoint y: 199, endPoint x: 521, endPoint y: 184, distance: 162.1
click at [521, 184] on div "Event settings Send Message Cancel Save Edit Message General Settings 89 Sent 2…" at bounding box center [482, 277] width 965 height 555
click at [310, 154] on div at bounding box center [482, 277] width 965 height 555
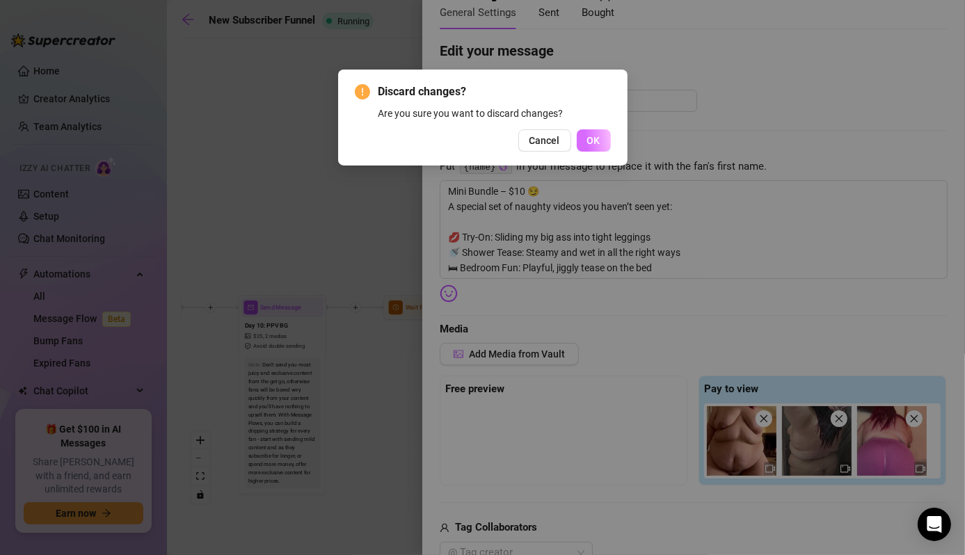
click at [596, 140] on span "OK" at bounding box center [593, 140] width 13 height 11
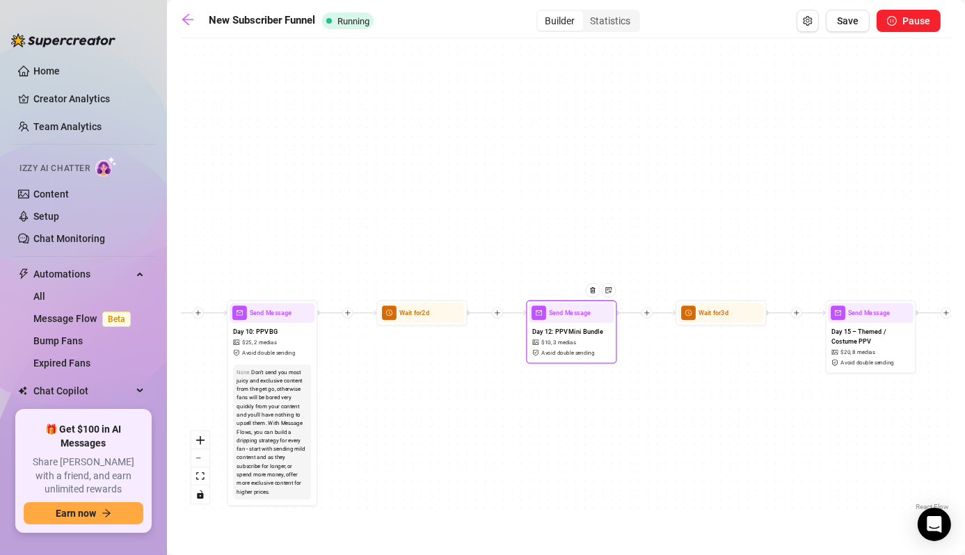
click at [570, 356] on span "Avoid double sending" at bounding box center [567, 352] width 53 height 8
type textarea "Mini Bundle – $10 😏 A special set of naughty videos you haven’t seen yet: 💋 Try…"
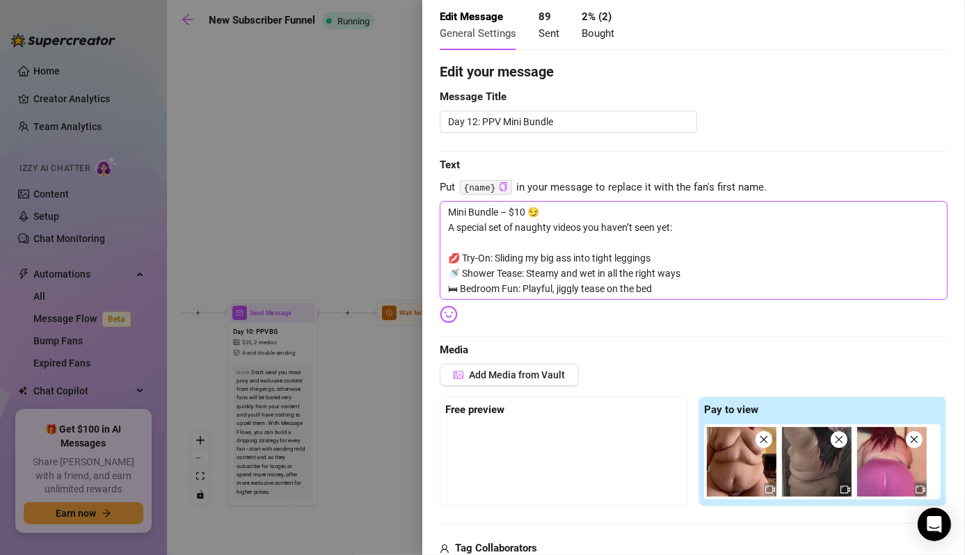
scroll to position [60, 0]
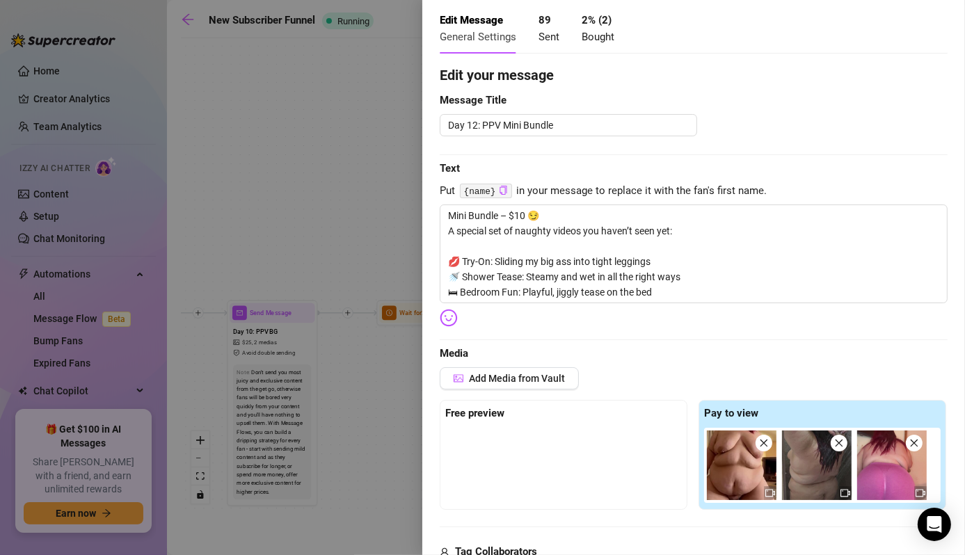
click at [297, 168] on div at bounding box center [482, 277] width 965 height 555
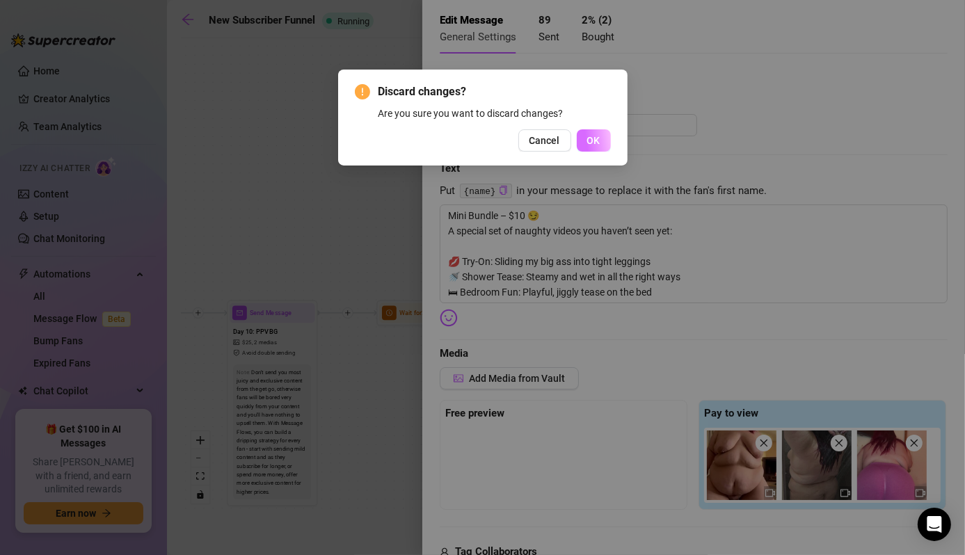
click at [583, 143] on button "OK" at bounding box center [593, 140] width 34 height 22
